Goal: Task Accomplishment & Management: Complete application form

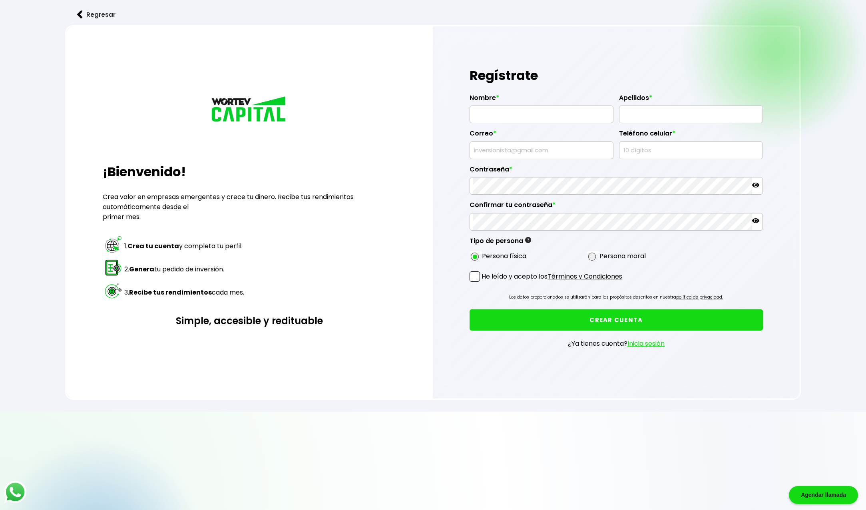
click at [85, 16] on button "Regresar" at bounding box center [96, 14] width 62 height 21
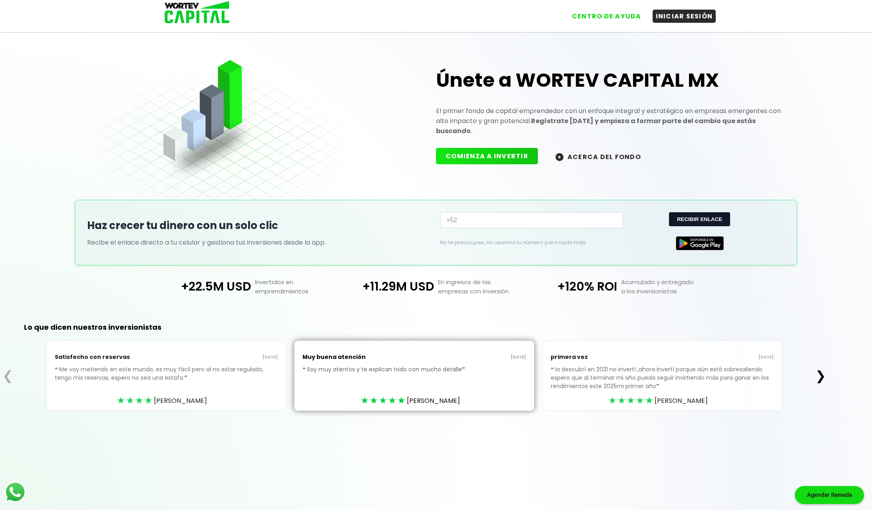
click at [585, 152] on button "ACERCA DEL FONDO" at bounding box center [598, 156] width 105 height 17
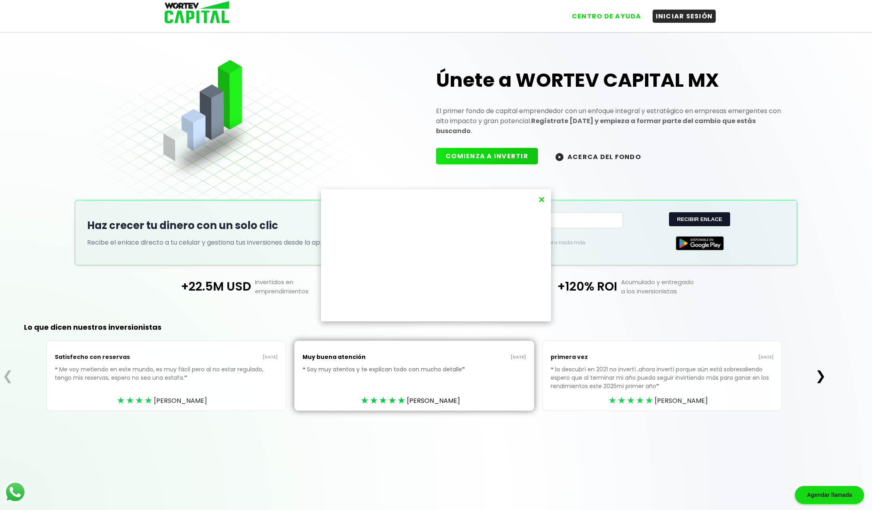
click at [489, 153] on div "×" at bounding box center [436, 255] width 872 height 510
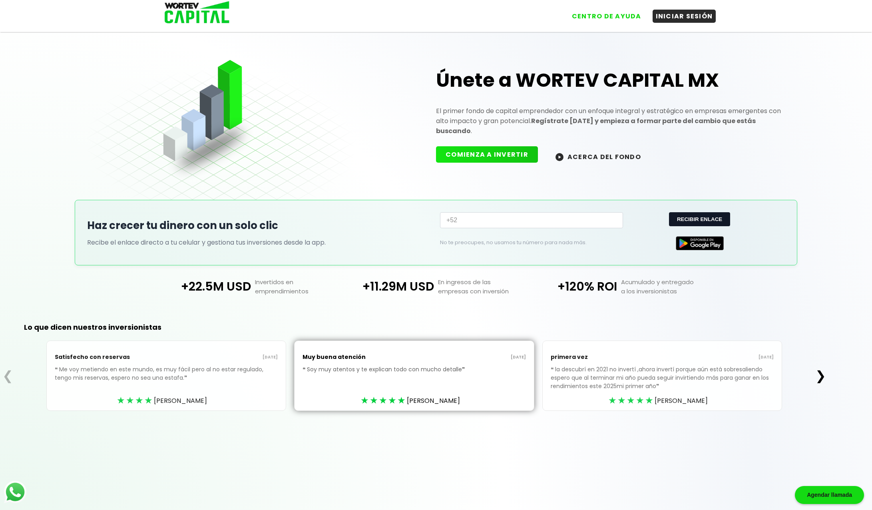
click at [498, 152] on button "COMIENZA A INVERTIR" at bounding box center [487, 154] width 102 height 16
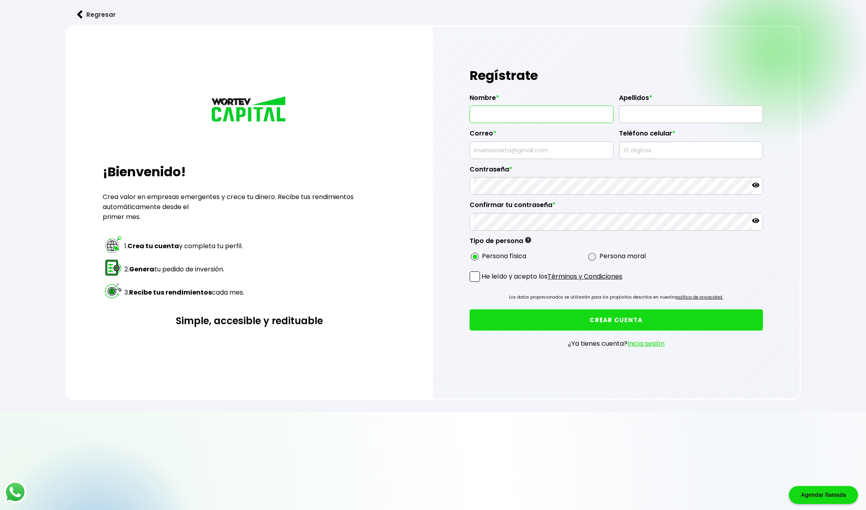
drag, startPoint x: 488, startPoint y: 114, endPoint x: 508, endPoint y: 119, distance: 20.6
type input "[PERSON_NAME]"
type input "[EMAIL_ADDRESS][DOMAIN_NAME]"
type input "8186529295"
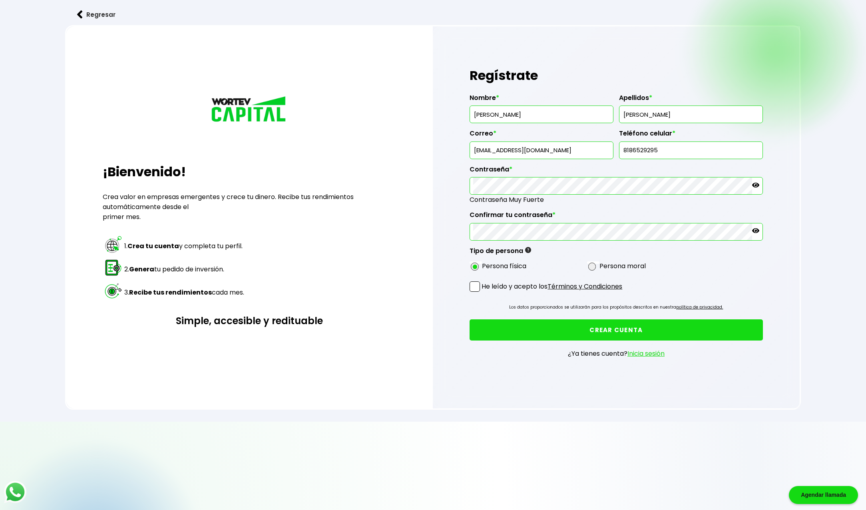
click at [475, 285] on span at bounding box center [474, 286] width 10 height 10
click at [483, 292] on input "He leído y acepto los Términos y Condiciones" at bounding box center [483, 292] width 0 height 0
click at [622, 329] on button "CREAR CUENTA" at bounding box center [615, 329] width 293 height 21
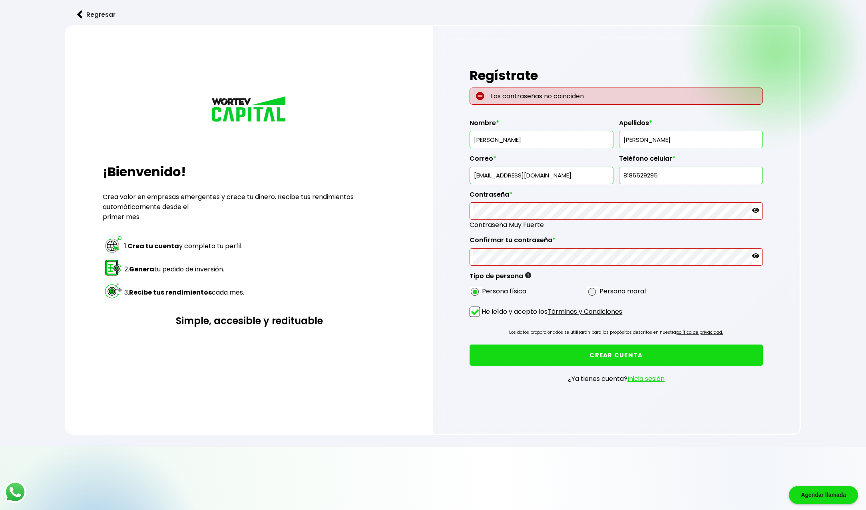
click at [758, 209] on icon at bounding box center [755, 210] width 7 height 5
click at [758, 255] on icon at bounding box center [755, 255] width 7 height 5
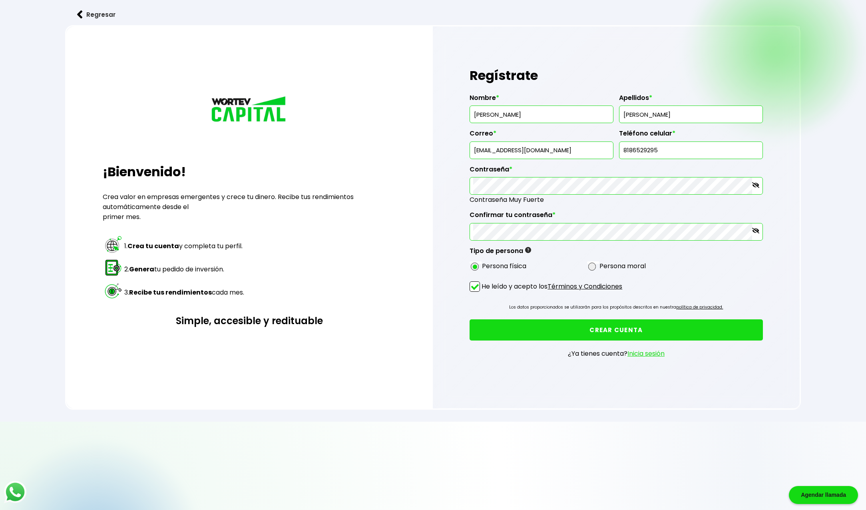
click at [609, 331] on button "CREAR CUENTA" at bounding box center [615, 329] width 293 height 21
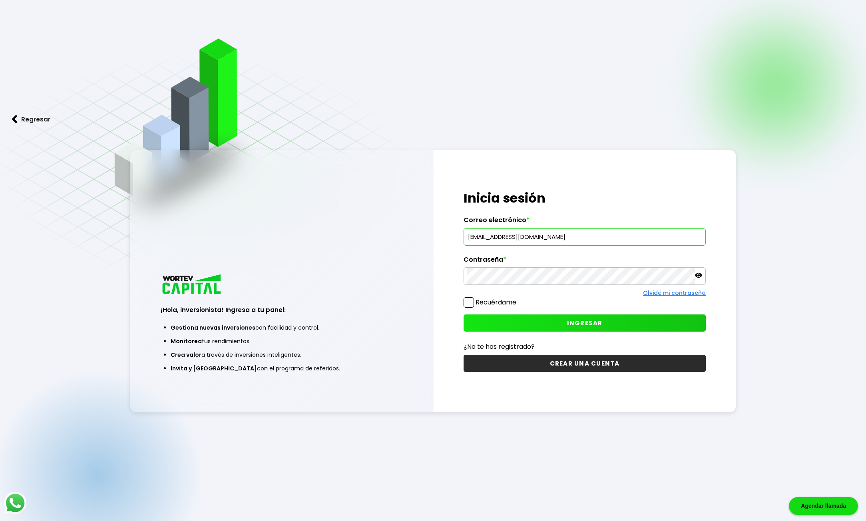
type input "[EMAIL_ADDRESS][DOMAIN_NAME]"
click at [469, 301] on span at bounding box center [468, 302] width 10 height 10
click at [518, 298] on input "Recuérdame" at bounding box center [518, 298] width 0 height 0
click at [469, 301] on span at bounding box center [468, 302] width 10 height 10
click at [518, 298] on input "Recuérdame" at bounding box center [518, 298] width 0 height 0
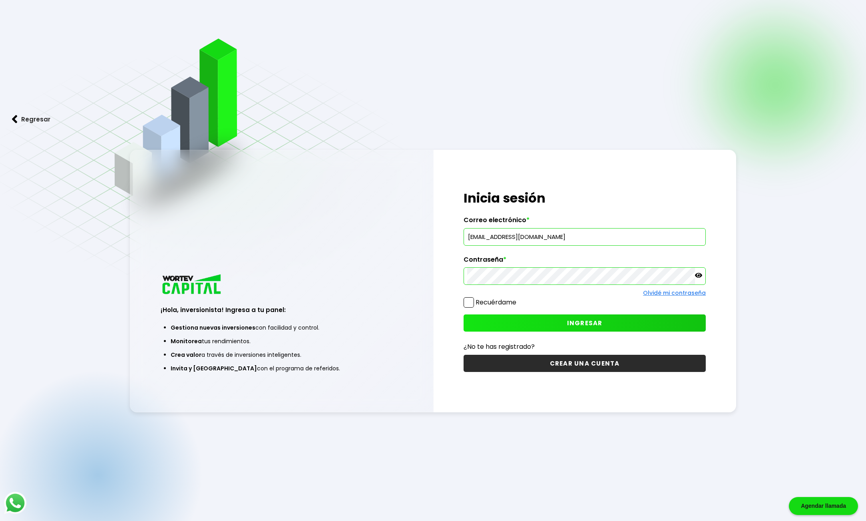
click at [471, 303] on span at bounding box center [468, 302] width 10 height 10
click at [518, 298] on input "Recuérdame" at bounding box center [518, 298] width 0 height 0
click at [587, 322] on span "INGRESAR" at bounding box center [585, 323] width 36 height 8
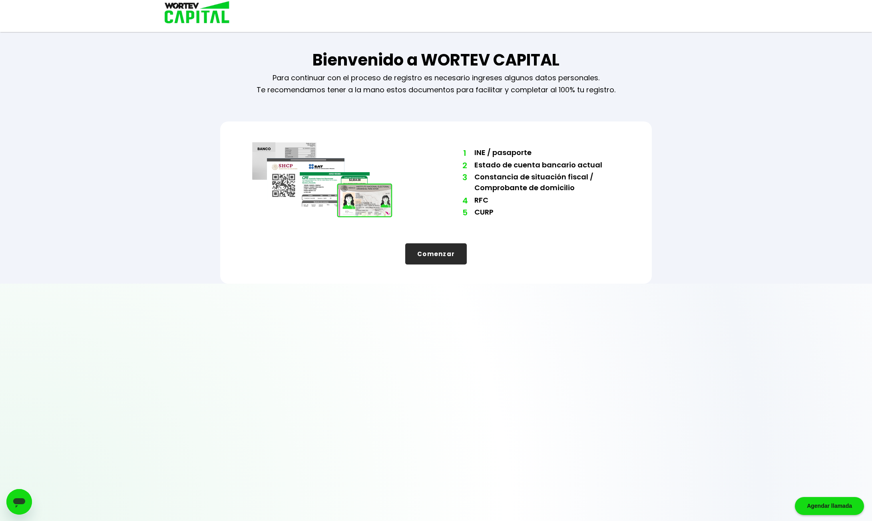
click at [429, 253] on button "Comenzar" at bounding box center [436, 253] width 62 height 21
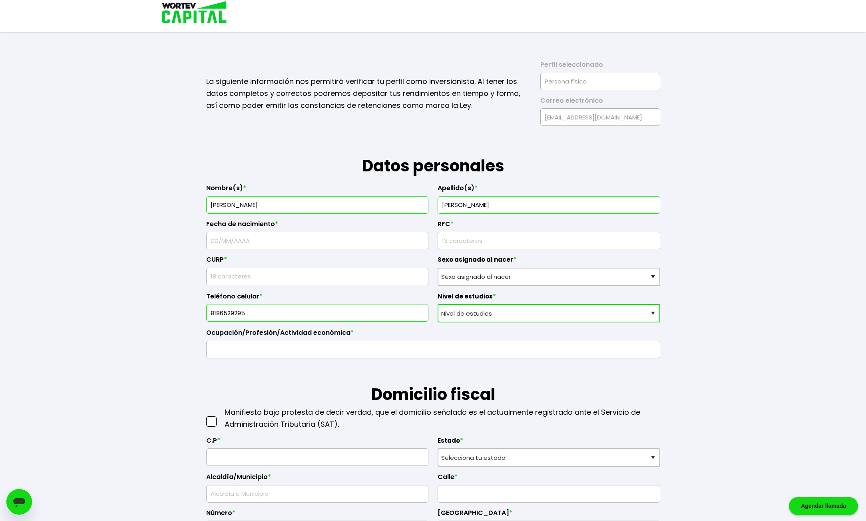
select select "Secundaria"
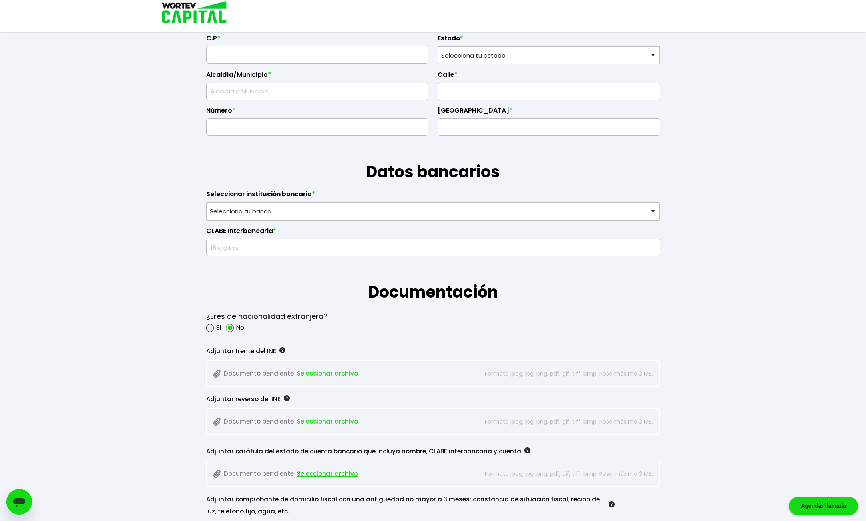
scroll to position [427, 0]
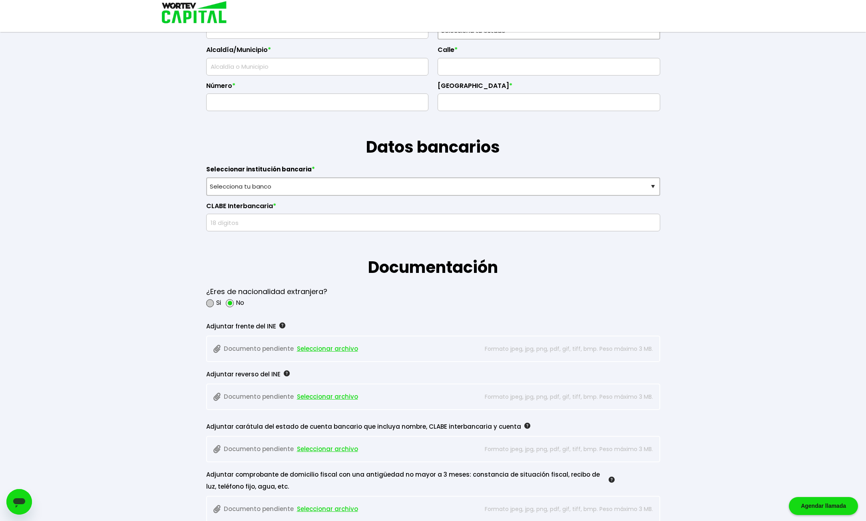
click at [209, 300] on span at bounding box center [210, 303] width 8 height 8
click at [218, 300] on input "radio" at bounding box center [220, 302] width 5 height 5
radio input "true"
radio input "false"
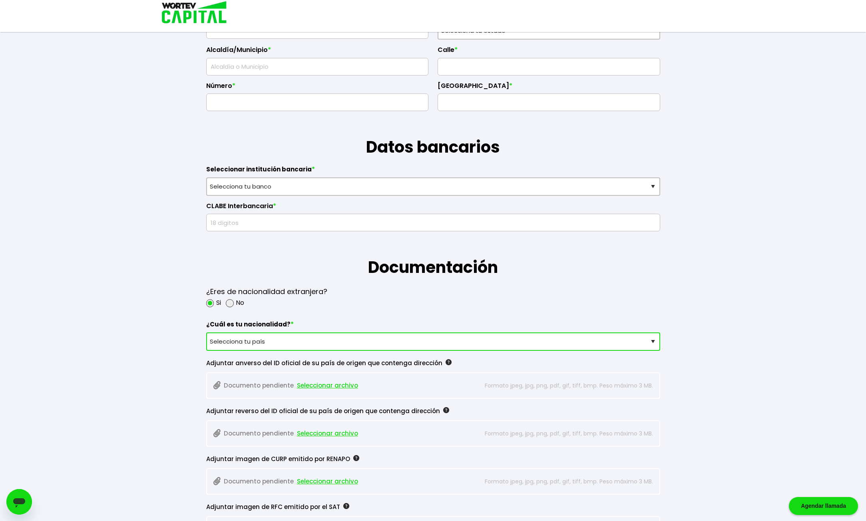
select select "[GEOGRAPHIC_DATA]"
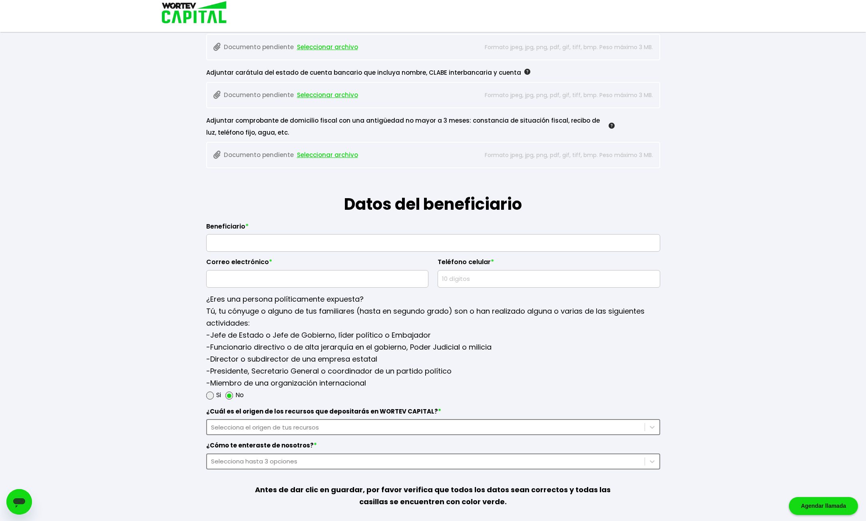
scroll to position [1055, 0]
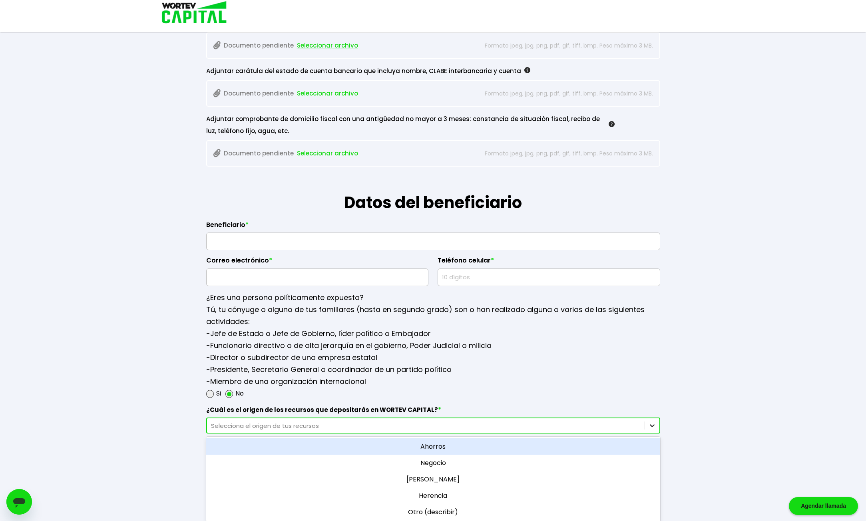
click at [652, 425] on icon at bounding box center [652, 426] width 5 height 3
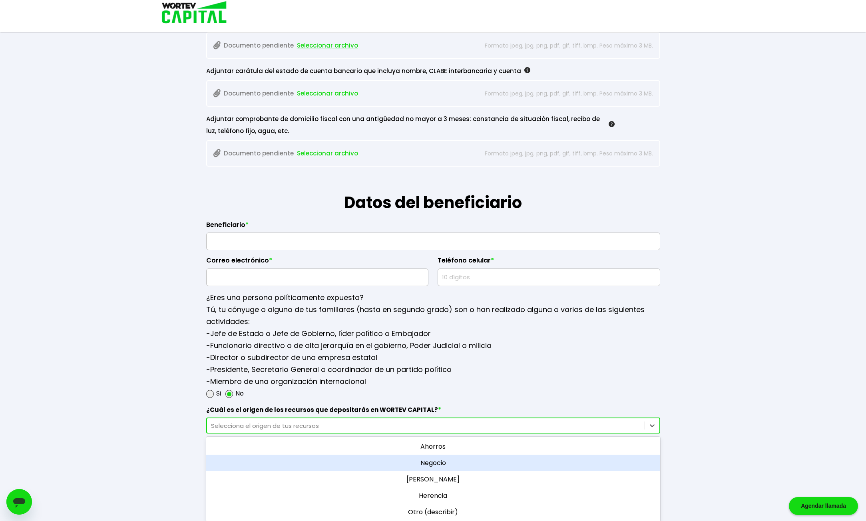
click at [442, 462] on div "Negocio" at bounding box center [433, 463] width 454 height 16
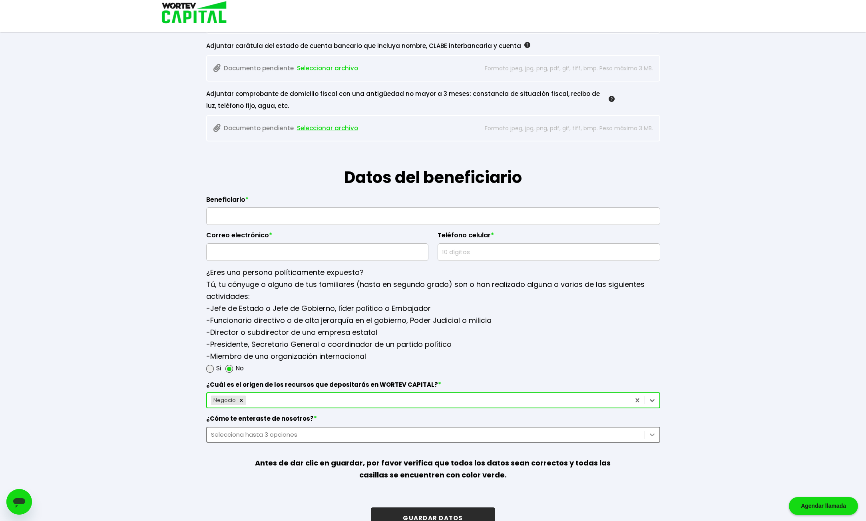
scroll to position [1097, 0]
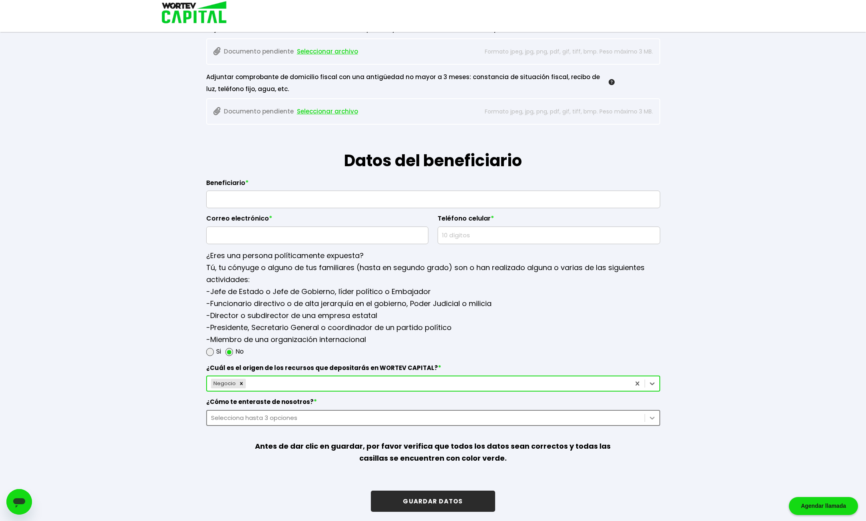
click at [653, 426] on div "Selecciona hasta 3 opciones" at bounding box center [433, 418] width 454 height 16
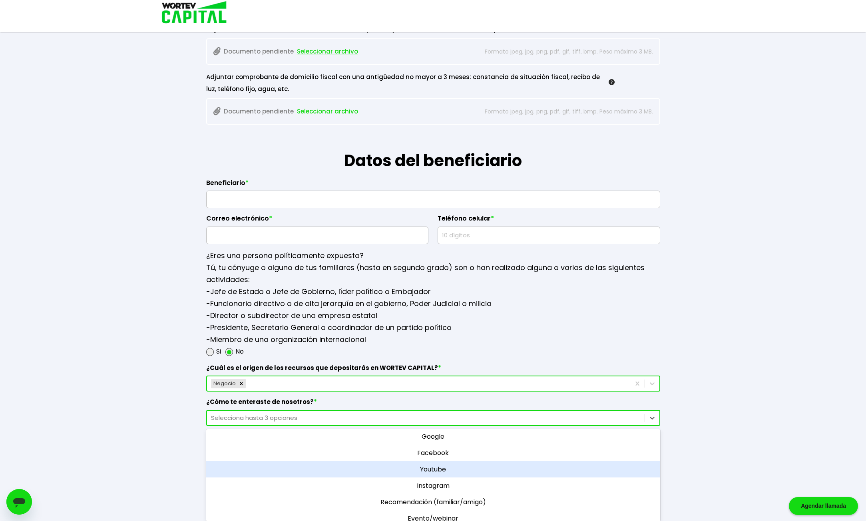
scroll to position [4, 0]
click at [438, 465] on div "Youtube" at bounding box center [433, 467] width 454 height 16
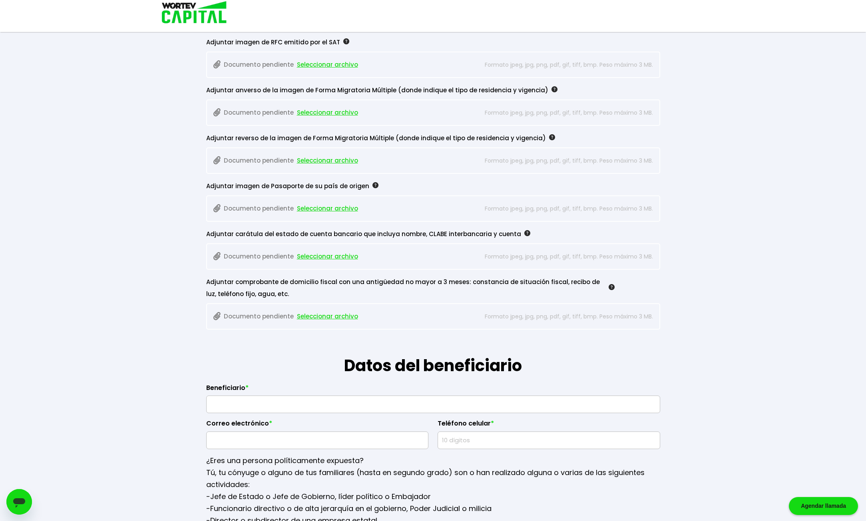
scroll to position [0, 0]
